Goal: Find specific page/section: Find specific page/section

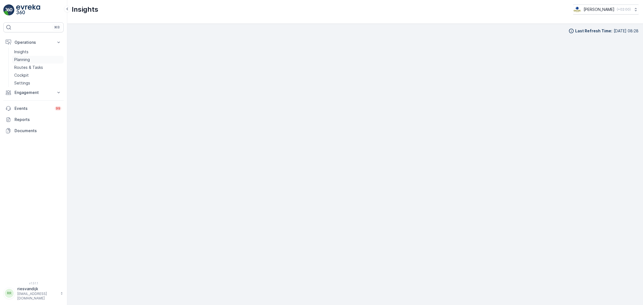
scroll to position [8, 0]
click at [31, 67] on p "Routes & Tasks" at bounding box center [28, 68] width 29 height 6
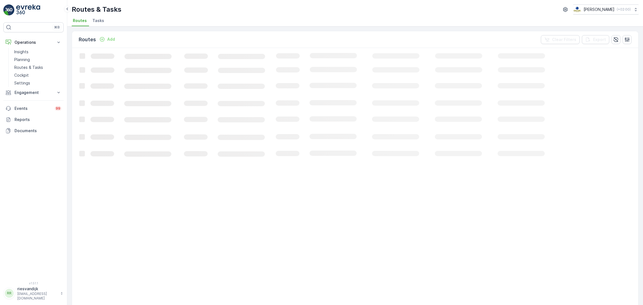
click at [99, 22] on span "Tasks" at bounding box center [98, 21] width 12 height 6
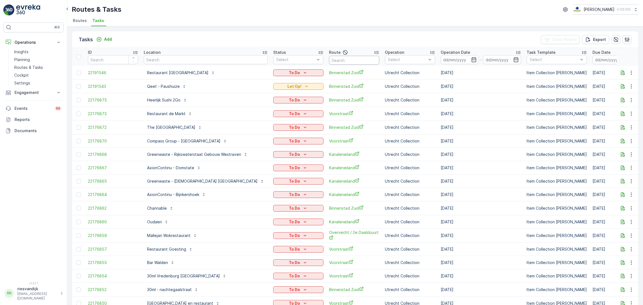
click at [341, 59] on input "text" at bounding box center [354, 60] width 50 height 9
type input "WG AVOND"
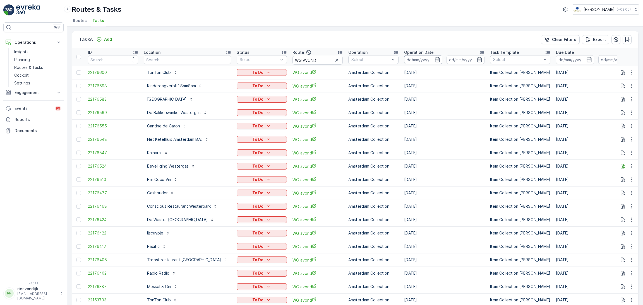
click at [404, 61] on input at bounding box center [423, 59] width 38 height 9
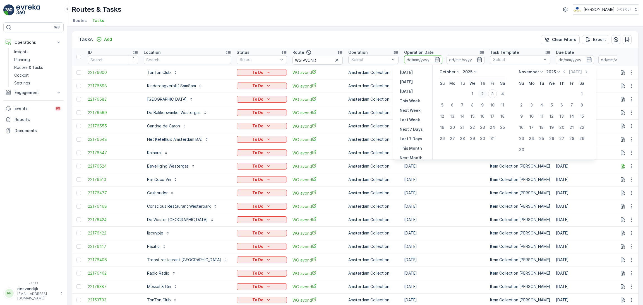
click at [483, 94] on div "2" at bounding box center [482, 94] width 9 height 9
type input "[DATE]"
click at [483, 94] on div "2" at bounding box center [482, 94] width 9 height 9
type input "[DATE]"
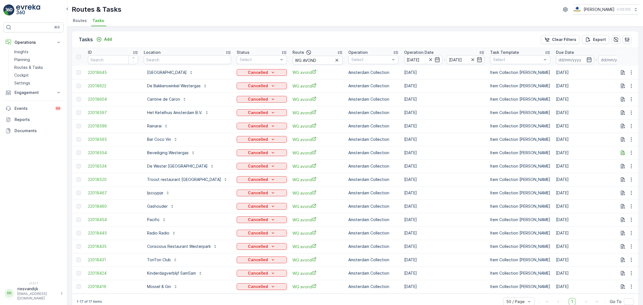
click at [452, 94] on td "[DATE]" at bounding box center [445, 99] width 86 height 13
click at [305, 61] on input "WG AVOND" at bounding box center [318, 60] width 50 height 9
type input "WG ocht"
